Goal: Find specific page/section: Find specific page/section

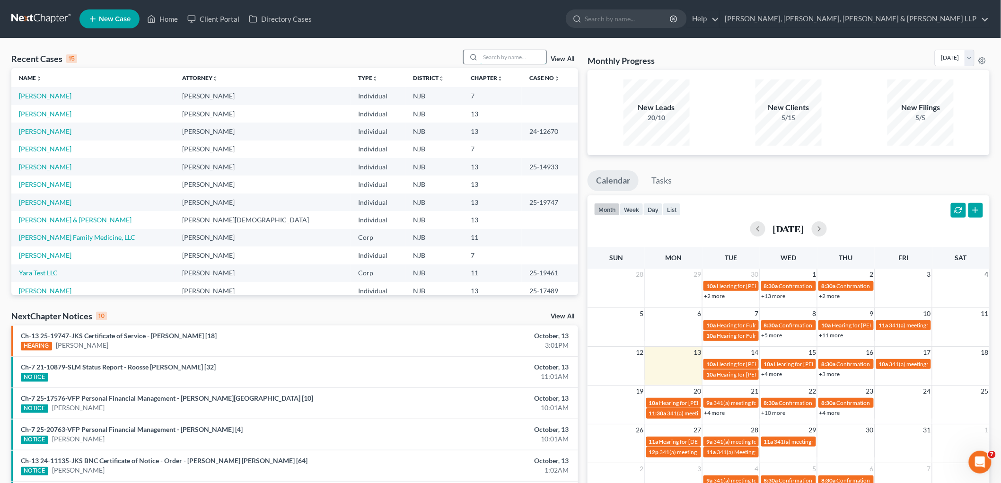
click at [507, 53] on input "search" at bounding box center [513, 57] width 66 height 14
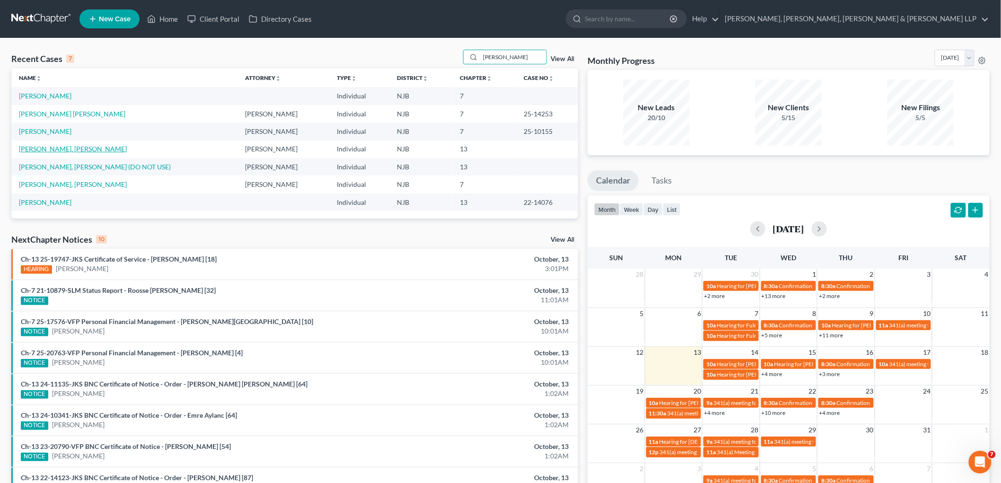
type input "[PERSON_NAME]"
click at [72, 149] on link "[PERSON_NAME], [PERSON_NAME]" at bounding box center [73, 149] width 108 height 8
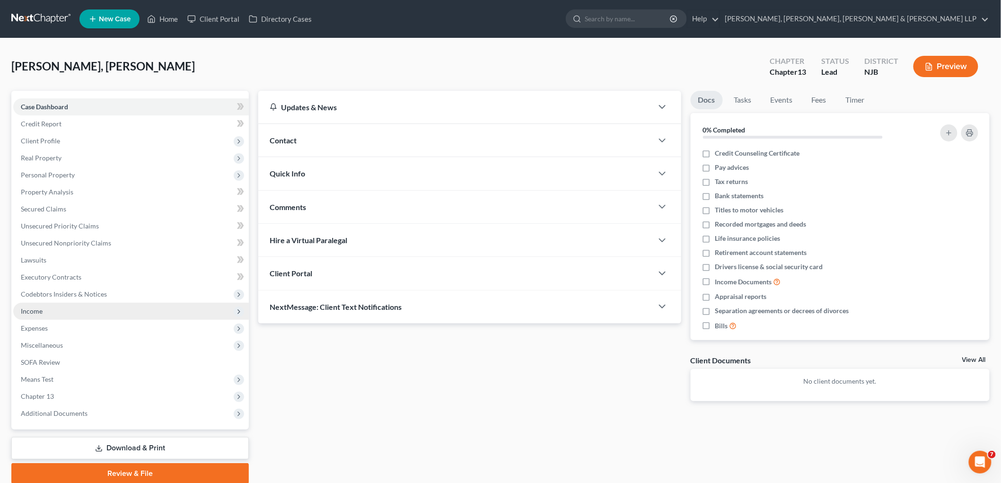
click at [33, 311] on span "Income" at bounding box center [32, 311] width 22 height 8
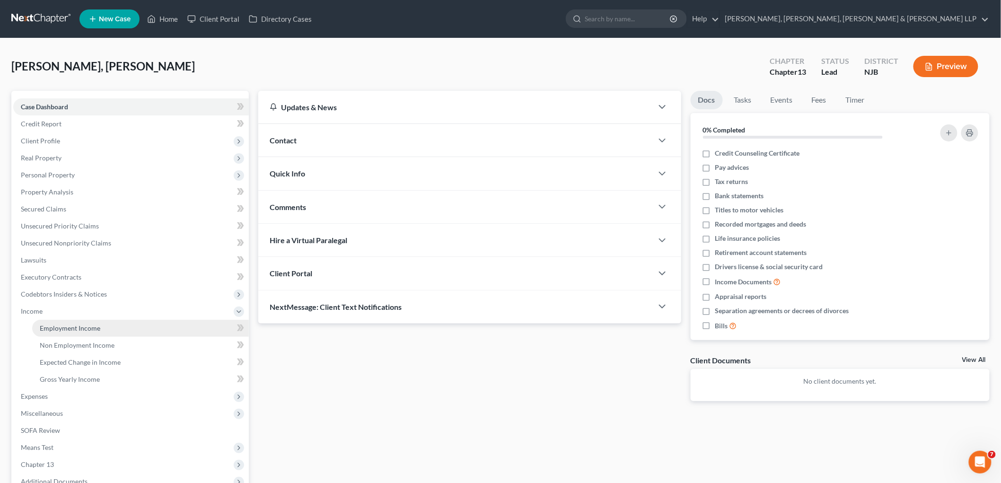
click at [46, 321] on link "Employment Income" at bounding box center [140, 328] width 217 height 17
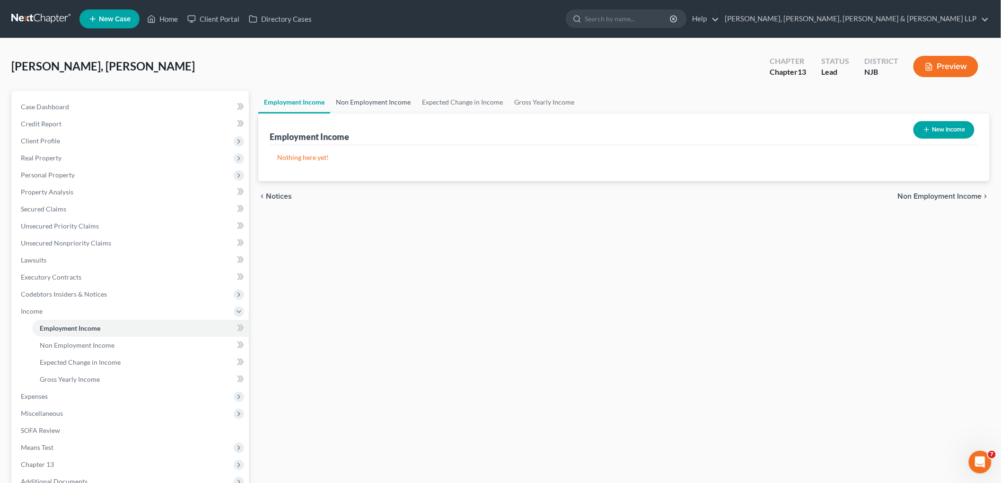
click at [358, 95] on link "Non Employment Income" at bounding box center [373, 102] width 86 height 23
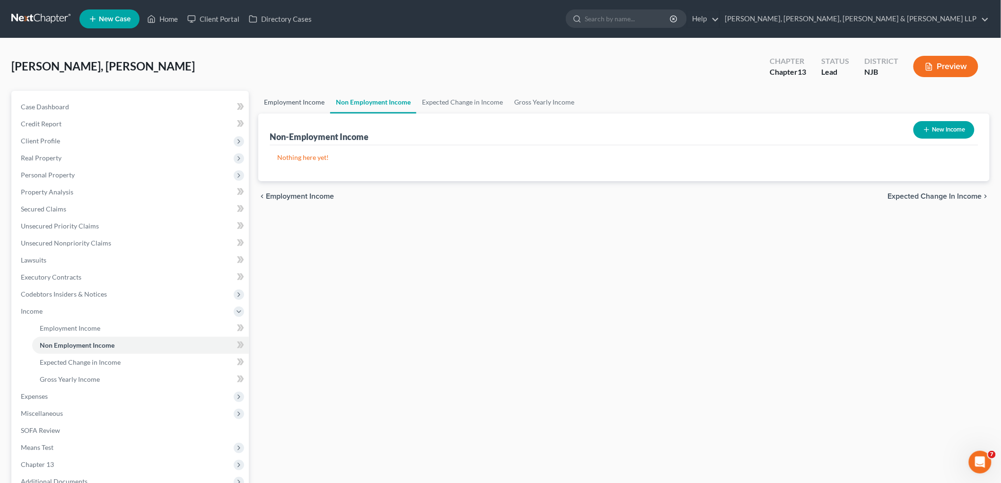
click at [284, 100] on link "Employment Income" at bounding box center [294, 102] width 72 height 23
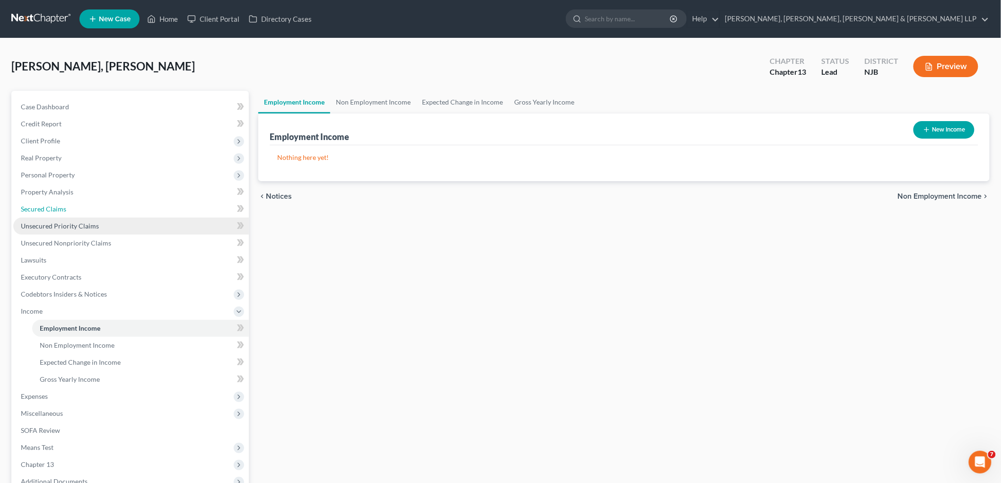
click at [45, 206] on span "Secured Claims" at bounding box center [43, 209] width 45 height 8
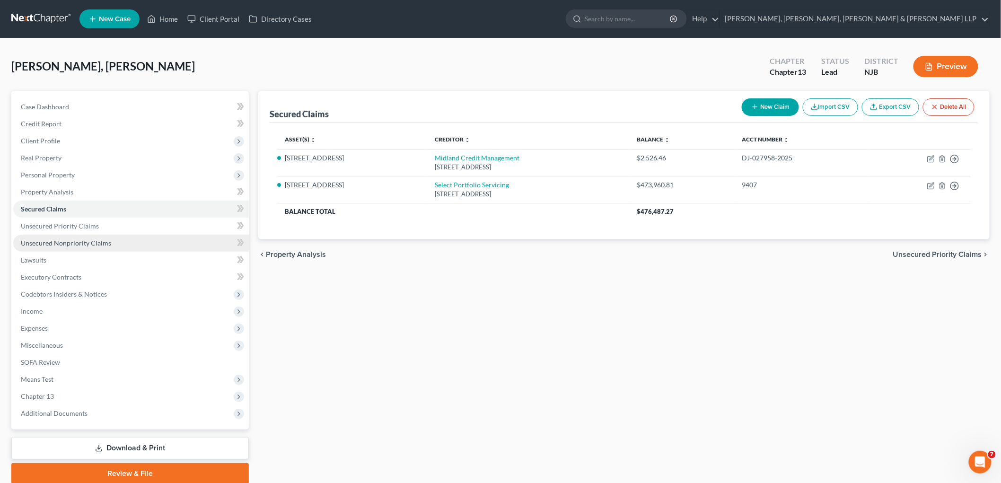
click at [46, 243] on span "Unsecured Nonpriority Claims" at bounding box center [66, 243] width 90 height 8
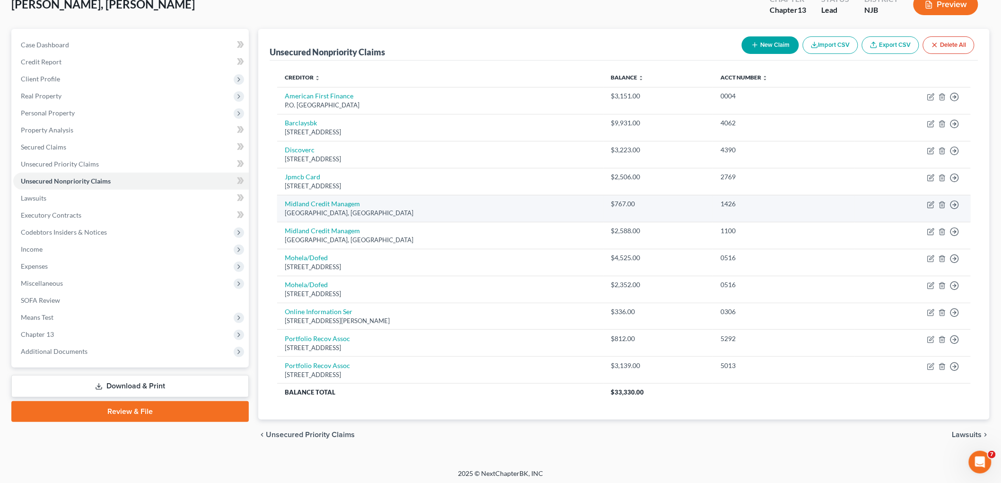
scroll to position [65, 0]
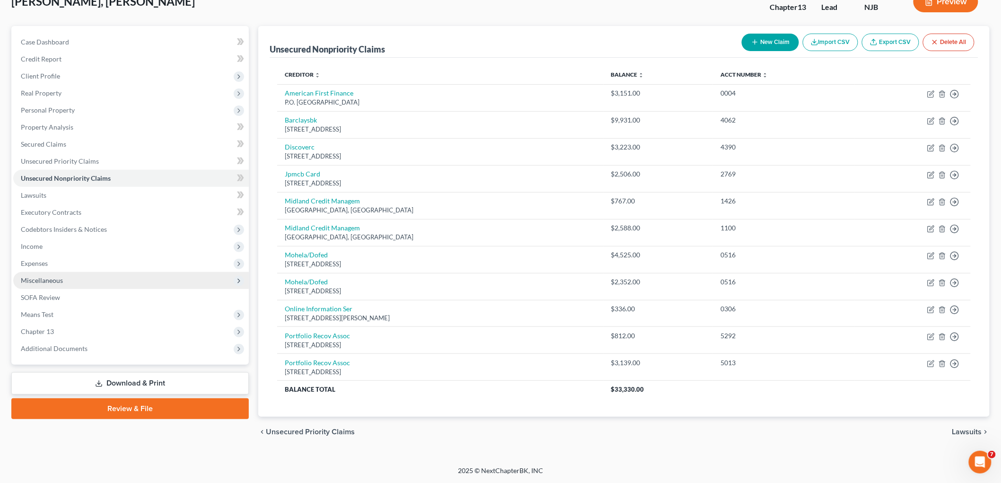
drag, startPoint x: 29, startPoint y: 243, endPoint x: 62, endPoint y: 278, distance: 48.5
click at [29, 242] on span "Income" at bounding box center [32, 246] width 22 height 8
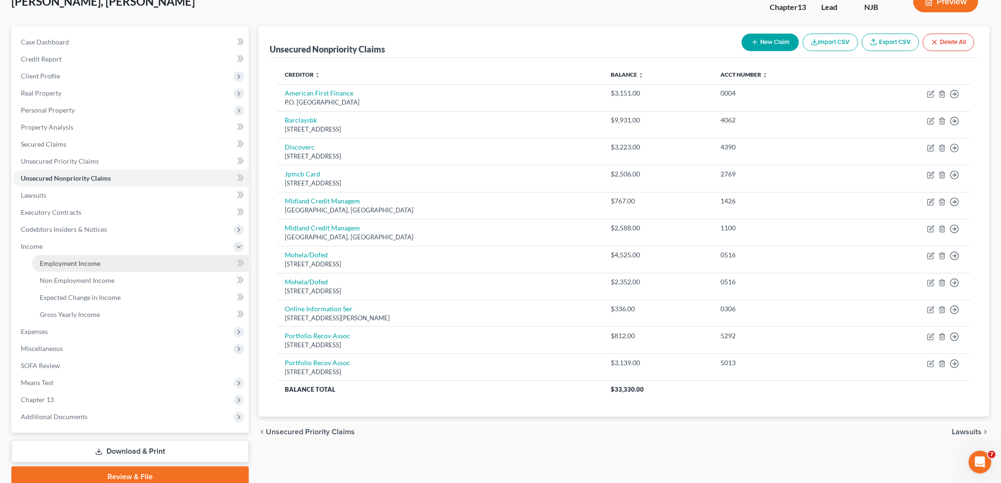
click at [66, 263] on span "Employment Income" at bounding box center [70, 263] width 61 height 8
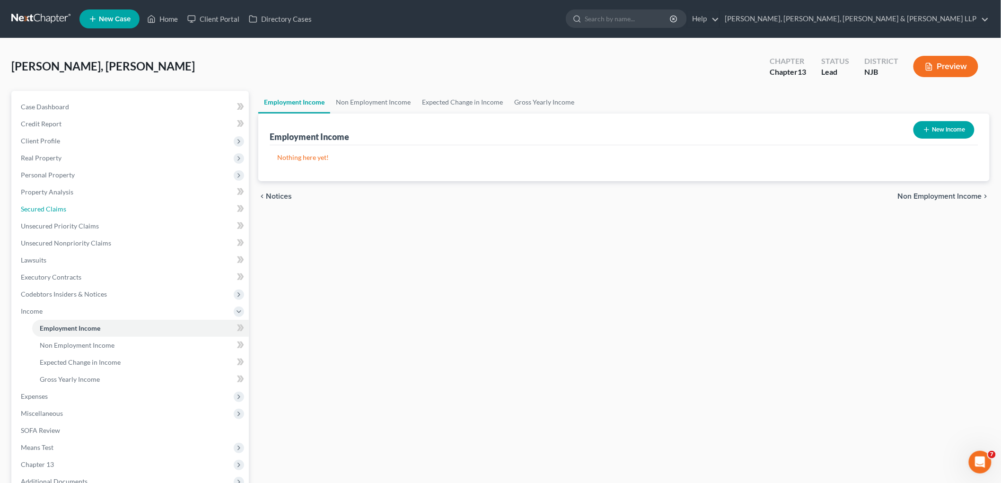
drag, startPoint x: 57, startPoint y: 210, endPoint x: 310, endPoint y: 307, distance: 271.2
click at [57, 210] on span "Secured Claims" at bounding box center [43, 209] width 45 height 8
